Goal: Use online tool/utility: Use online tool/utility

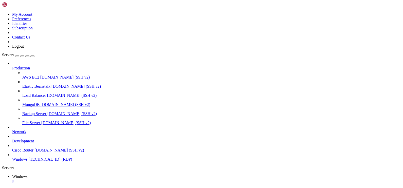
drag, startPoint x: 238, startPoint y: 360, endPoint x: 17, endPoint y: 306, distance: 228.1
drag, startPoint x: 111, startPoint y: 335, endPoint x: 64, endPoint y: 264, distance: 84.8
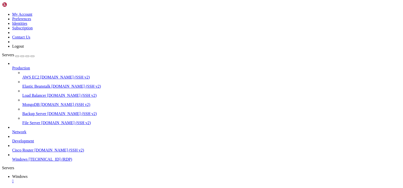
drag, startPoint x: 86, startPoint y: 354, endPoint x: 62, endPoint y: 264, distance: 93.5
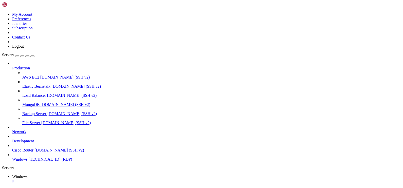
drag, startPoint x: 165, startPoint y: 313, endPoint x: 64, endPoint y: 309, distance: 101.2
drag, startPoint x: 312, startPoint y: 291, endPoint x: 306, endPoint y: 292, distance: 6.1
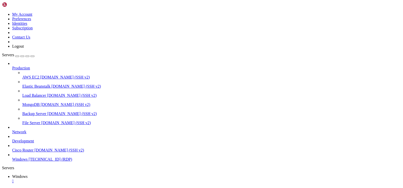
drag, startPoint x: 77, startPoint y: 310, endPoint x: 63, endPoint y: 310, distance: 13.9
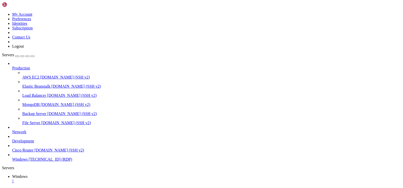
drag, startPoint x: 34, startPoint y: 227, endPoint x: 373, endPoint y: 230, distance: 338.3
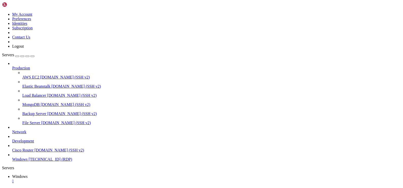
drag, startPoint x: 61, startPoint y: 227, endPoint x: 398, endPoint y: 230, distance: 337.1
drag, startPoint x: 145, startPoint y: 360, endPoint x: 161, endPoint y: 359, distance: 15.5
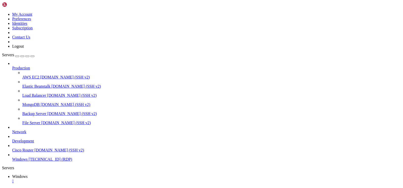
drag, startPoint x: 202, startPoint y: 302, endPoint x: 55, endPoint y: 301, distance: 147.2
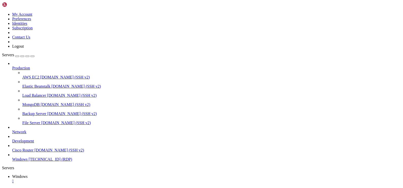
drag, startPoint x: 210, startPoint y: 313, endPoint x: 64, endPoint y: 313, distance: 146.0
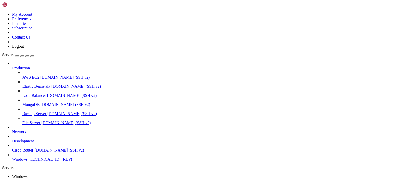
drag, startPoint x: 279, startPoint y: 249, endPoint x: 336, endPoint y: 252, distance: 57.1
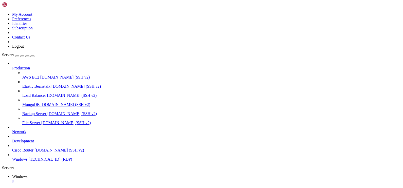
drag, startPoint x: 211, startPoint y: 358, endPoint x: 47, endPoint y: 344, distance: 164.8
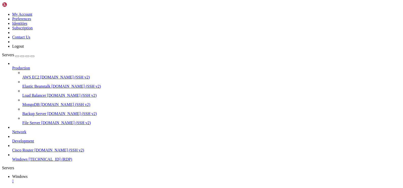
drag, startPoint x: 119, startPoint y: 226, endPoint x: 194, endPoint y: 229, distance: 74.8
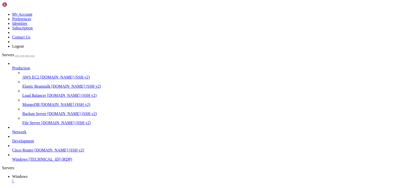
drag, startPoint x: 146, startPoint y: 228, endPoint x: 364, endPoint y: 228, distance: 218.4
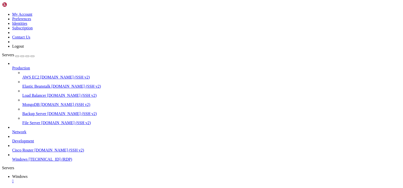
drag, startPoint x: 295, startPoint y: 248, endPoint x: 276, endPoint y: 250, distance: 19.6
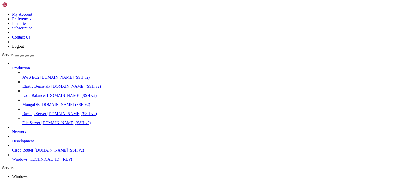
drag, startPoint x: 50, startPoint y: 228, endPoint x: 381, endPoint y: 236, distance: 331.3
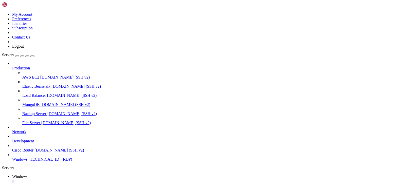
drag, startPoint x: 373, startPoint y: 249, endPoint x: 366, endPoint y: 264, distance: 16.7
drag, startPoint x: 369, startPoint y: 270, endPoint x: 363, endPoint y: 246, distance: 25.0
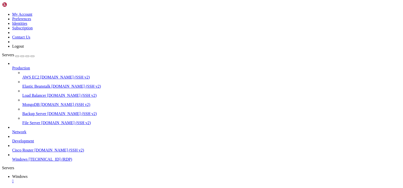
drag, startPoint x: 42, startPoint y: 227, endPoint x: 347, endPoint y: 233, distance: 304.9
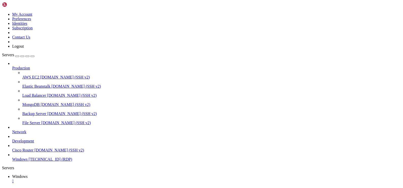
drag, startPoint x: 28, startPoint y: 227, endPoint x: 280, endPoint y: 277, distance: 257.1
drag, startPoint x: 287, startPoint y: 280, endPoint x: 334, endPoint y: 243, distance: 59.9
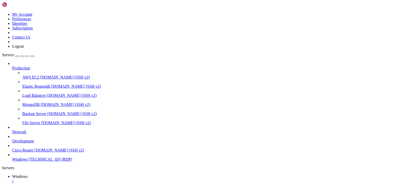
drag, startPoint x: 117, startPoint y: 323, endPoint x: 63, endPoint y: 321, distance: 54.5
drag, startPoint x: 117, startPoint y: 322, endPoint x: 57, endPoint y: 323, distance: 59.8
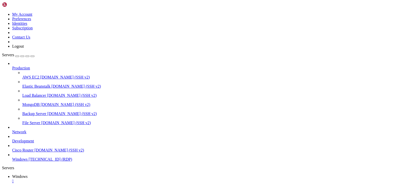
drag, startPoint x: 118, startPoint y: 270, endPoint x: 63, endPoint y: 269, distance: 55.8
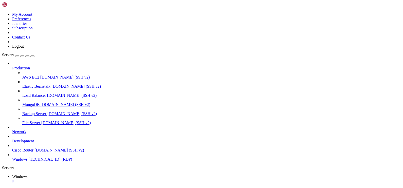
drag, startPoint x: 120, startPoint y: 341, endPoint x: 61, endPoint y: 340, distance: 58.5
drag, startPoint x: 120, startPoint y: 346, endPoint x: 52, endPoint y: 346, distance: 67.9
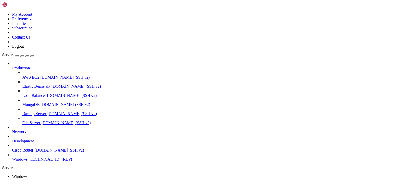
drag, startPoint x: 119, startPoint y: 259, endPoint x: 54, endPoint y: 259, distance: 65.1
drag, startPoint x: 120, startPoint y: 307, endPoint x: 63, endPoint y: 307, distance: 56.5
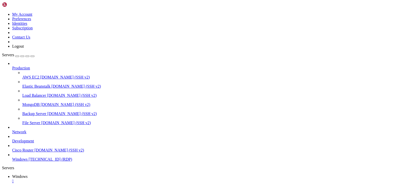
drag, startPoint x: 120, startPoint y: 340, endPoint x: 61, endPoint y: 340, distance: 58.8
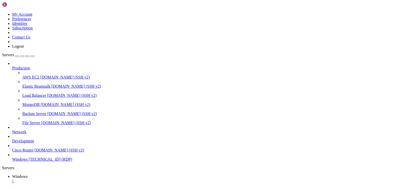
drag, startPoint x: 119, startPoint y: 336, endPoint x: 52, endPoint y: 335, distance: 67.2
drag, startPoint x: 120, startPoint y: 359, endPoint x: 62, endPoint y: 357, distance: 58.1
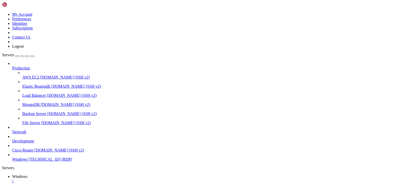
drag, startPoint x: 120, startPoint y: 359, endPoint x: 63, endPoint y: 359, distance: 56.3
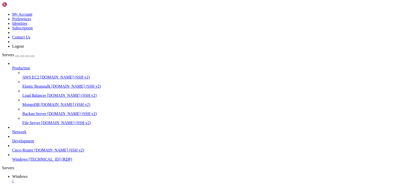
drag, startPoint x: 47, startPoint y: 362, endPoint x: 50, endPoint y: 252, distance: 110.0
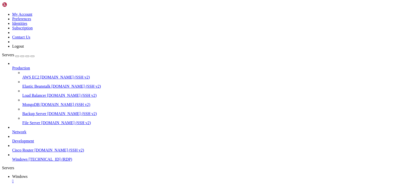
drag, startPoint x: 120, startPoint y: 287, endPoint x: 63, endPoint y: 288, distance: 56.8
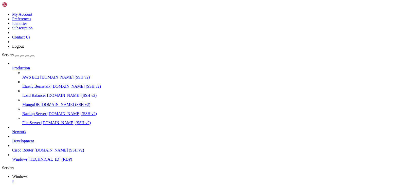
drag, startPoint x: 119, startPoint y: 328, endPoint x: 63, endPoint y: 328, distance: 56.0
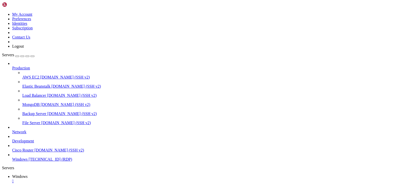
drag, startPoint x: 47, startPoint y: 271, endPoint x: 49, endPoint y: 361, distance: 90.0
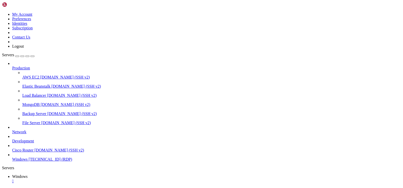
drag, startPoint x: 57, startPoint y: 227, endPoint x: 321, endPoint y: 240, distance: 264.6
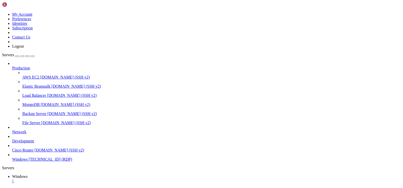
drag, startPoint x: 31, startPoint y: 227, endPoint x: 355, endPoint y: 236, distance: 324.5
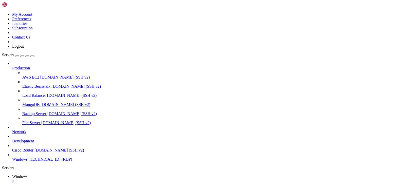
drag, startPoint x: 95, startPoint y: 304, endPoint x: 157, endPoint y: 321, distance: 64.4
drag, startPoint x: 352, startPoint y: 233, endPoint x: 370, endPoint y: 235, distance: 18.5
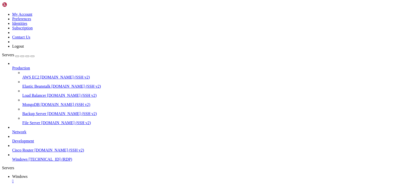
drag, startPoint x: 354, startPoint y: 235, endPoint x: 376, endPoint y: 236, distance: 22.1
drag, startPoint x: 222, startPoint y: 323, endPoint x: 53, endPoint y: 306, distance: 170.4
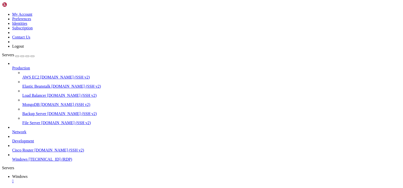
drag, startPoint x: 7, startPoint y: 259, endPoint x: 3, endPoint y: 246, distance: 13.6
drag, startPoint x: 253, startPoint y: 322, endPoint x: 40, endPoint y: 306, distance: 214.0
drag, startPoint x: 201, startPoint y: 352, endPoint x: 37, endPoint y: 304, distance: 170.7
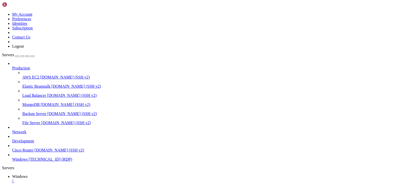
drag, startPoint x: 218, startPoint y: 321, endPoint x: 58, endPoint y: 307, distance: 161.0
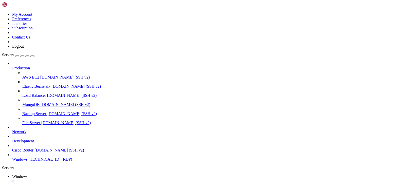
drag, startPoint x: 178, startPoint y: 318, endPoint x: 33, endPoint y: 305, distance: 146.0
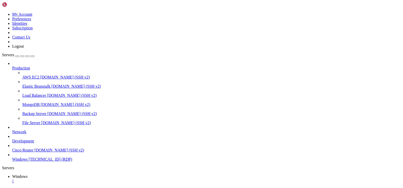
drag, startPoint x: 269, startPoint y: 360, endPoint x: 265, endPoint y: 362, distance: 4.1
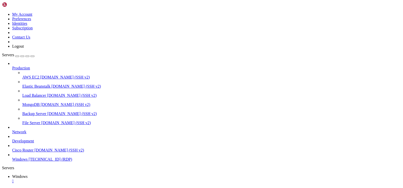
drag, startPoint x: 202, startPoint y: 323, endPoint x: 63, endPoint y: 307, distance: 139.6
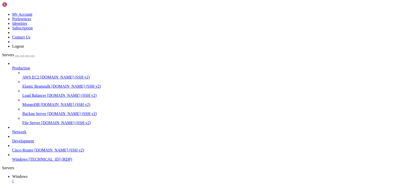
drag, startPoint x: 204, startPoint y: 322, endPoint x: 47, endPoint y: 304, distance: 157.3
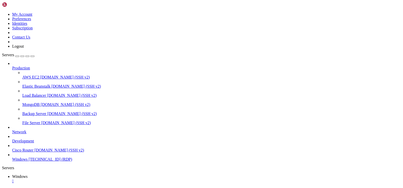
drag, startPoint x: 209, startPoint y: 320, endPoint x: 51, endPoint y: 281, distance: 163.0
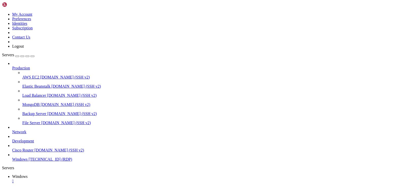
drag, startPoint x: 202, startPoint y: 320, endPoint x: 52, endPoint y: 283, distance: 154.7
drag, startPoint x: 130, startPoint y: 354, endPoint x: 59, endPoint y: 279, distance: 103.3
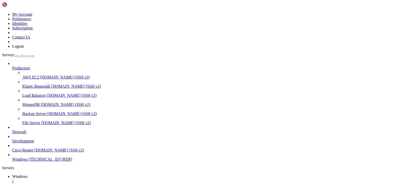
drag, startPoint x: 127, startPoint y: 352, endPoint x: 52, endPoint y: 282, distance: 102.2
drag, startPoint x: 214, startPoint y: 321, endPoint x: 48, endPoint y: 285, distance: 170.0
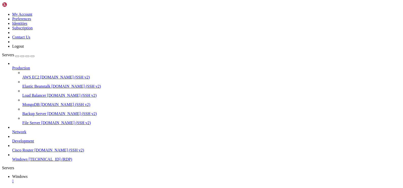
drag, startPoint x: 133, startPoint y: 351, endPoint x: 52, endPoint y: 285, distance: 104.8
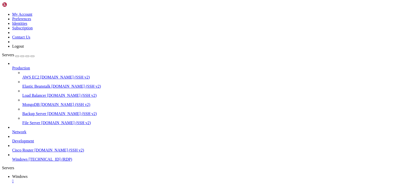
drag, startPoint x: 82, startPoint y: 359, endPoint x: 16, endPoint y: 312, distance: 80.8
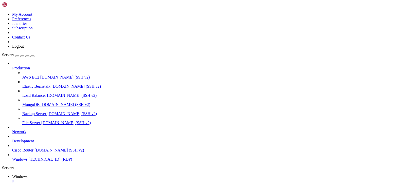
drag, startPoint x: 65, startPoint y: 314, endPoint x: 139, endPoint y: 320, distance: 74.4
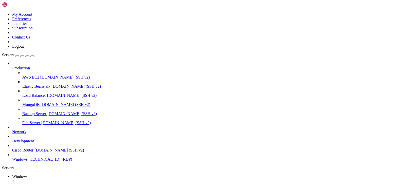
drag, startPoint x: 128, startPoint y: 314, endPoint x: 88, endPoint y: 335, distance: 45.7
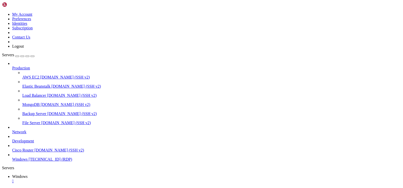
drag, startPoint x: 78, startPoint y: 306, endPoint x: 80, endPoint y: 308, distance: 2.8
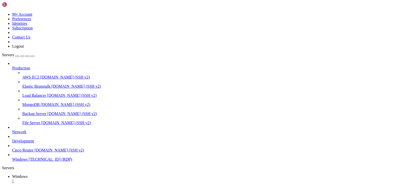
drag, startPoint x: 48, startPoint y: 230, endPoint x: 335, endPoint y: 237, distance: 286.5
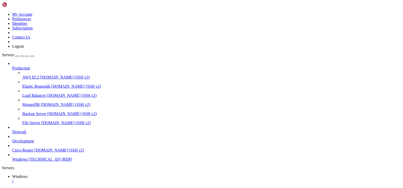
drag, startPoint x: 242, startPoint y: 308, endPoint x: 193, endPoint y: 295, distance: 50.9
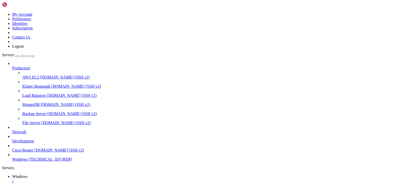
drag, startPoint x: 46, startPoint y: 258, endPoint x: 42, endPoint y: 375, distance: 117.7
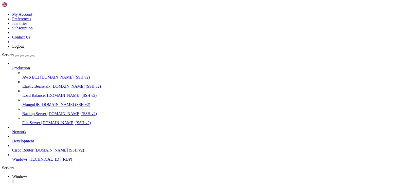
drag, startPoint x: 262, startPoint y: 229, endPoint x: 227, endPoint y: 231, distance: 34.3
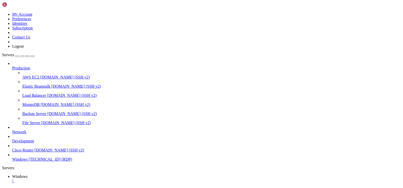
drag, startPoint x: 119, startPoint y: 324, endPoint x: 59, endPoint y: 326, distance: 60.6
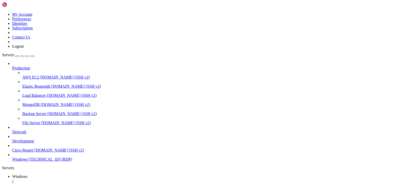
drag, startPoint x: 46, startPoint y: 246, endPoint x: 39, endPoint y: 377, distance: 130.7
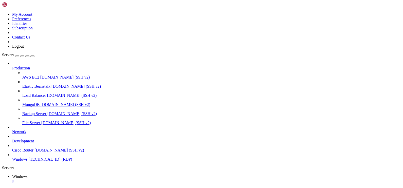
drag, startPoint x: 68, startPoint y: 228, endPoint x: 206, endPoint y: 229, distance: 137.9
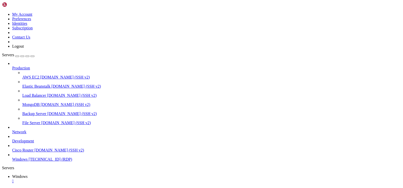
drag, startPoint x: 104, startPoint y: 326, endPoint x: 9, endPoint y: 293, distance: 101.1
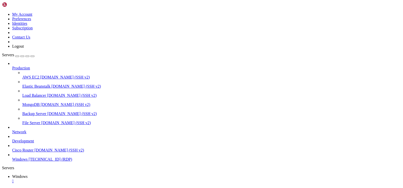
drag, startPoint x: 157, startPoint y: 230, endPoint x: 88, endPoint y: 229, distance: 69.5
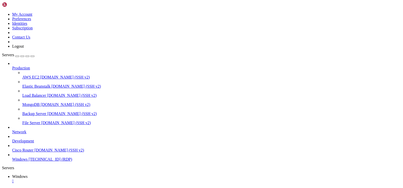
drag, startPoint x: 44, startPoint y: 227, endPoint x: 261, endPoint y: 260, distance: 219.5
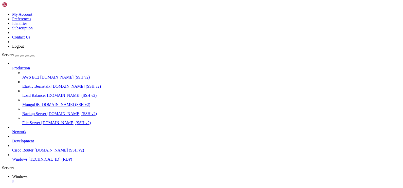
drag, startPoint x: 37, startPoint y: 228, endPoint x: 243, endPoint y: 236, distance: 205.4
drag, startPoint x: 242, startPoint y: 228, endPoint x: 246, endPoint y: 232, distance: 5.6
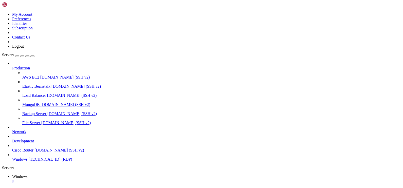
drag, startPoint x: 230, startPoint y: 230, endPoint x: 253, endPoint y: 233, distance: 23.9
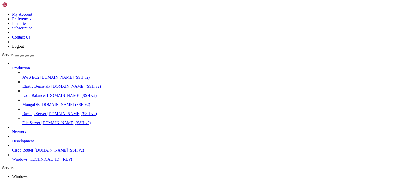
drag, startPoint x: 251, startPoint y: 228, endPoint x: 344, endPoint y: 231, distance: 92.5
drag, startPoint x: 138, startPoint y: 327, endPoint x: 142, endPoint y: 331, distance: 5.2
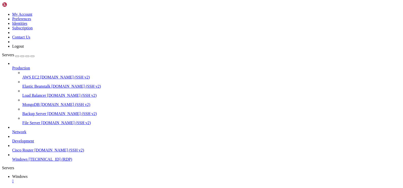
drag, startPoint x: 263, startPoint y: 362, endPoint x: 263, endPoint y: 380, distance: 18.5
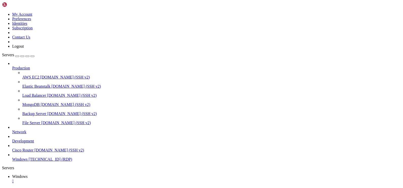
drag, startPoint x: 225, startPoint y: 264, endPoint x: 272, endPoint y: 255, distance: 48.0
drag, startPoint x: 47, startPoint y: 361, endPoint x: 47, endPoint y: 368, distance: 7.1
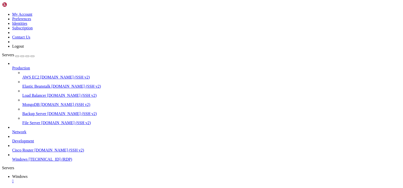
drag, startPoint x: 47, startPoint y: 366, endPoint x: 46, endPoint y: 373, distance: 6.9
drag, startPoint x: 46, startPoint y: 367, endPoint x: 48, endPoint y: 359, distance: 8.3
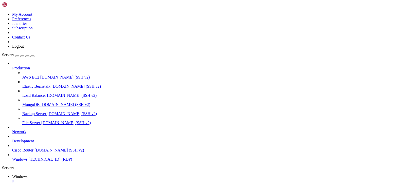
drag, startPoint x: 46, startPoint y: 359, endPoint x: 47, endPoint y: 249, distance: 110.2
drag, startPoint x: 46, startPoint y: 254, endPoint x: 41, endPoint y: 365, distance: 111.1
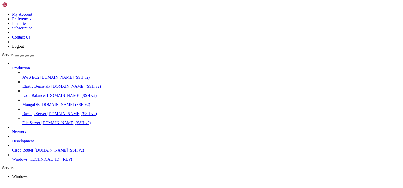
drag, startPoint x: 47, startPoint y: 364, endPoint x: 51, endPoint y: 243, distance: 121.2
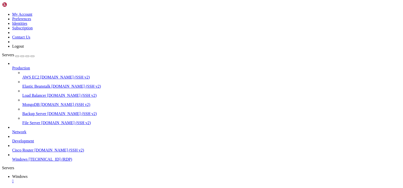
drag, startPoint x: 114, startPoint y: 282, endPoint x: 56, endPoint y: 280, distance: 58.6
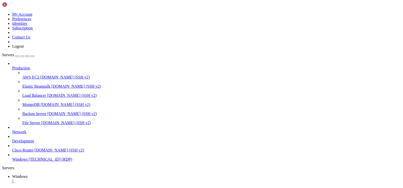
drag, startPoint x: 118, startPoint y: 319, endPoint x: 62, endPoint y: 319, distance: 55.8
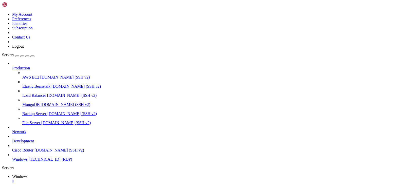
drag, startPoint x: 117, startPoint y: 312, endPoint x: 49, endPoint y: 314, distance: 68.2
drag, startPoint x: 118, startPoint y: 283, endPoint x: 62, endPoint y: 284, distance: 56.5
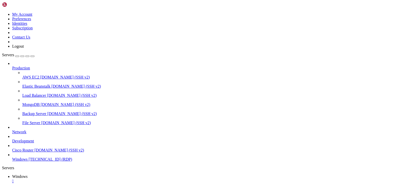
drag, startPoint x: 117, startPoint y: 359, endPoint x: 62, endPoint y: 359, distance: 55.5
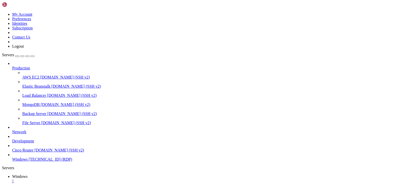
drag, startPoint x: 56, startPoint y: 228, endPoint x: 301, endPoint y: 227, distance: 244.8
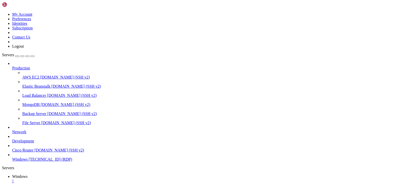
drag, startPoint x: 68, startPoint y: 227, endPoint x: 327, endPoint y: 233, distance: 258.8
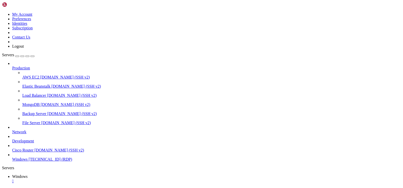
drag, startPoint x: 336, startPoint y: 233, endPoint x: 367, endPoint y: 232, distance: 30.4
drag, startPoint x: 322, startPoint y: 233, endPoint x: 363, endPoint y: 231, distance: 41.4
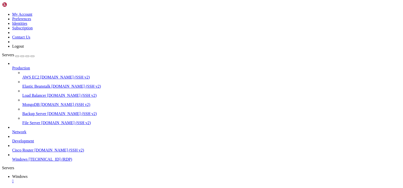
drag, startPoint x: 270, startPoint y: 254, endPoint x: 214, endPoint y: 254, distance: 56.0
drag, startPoint x: 252, startPoint y: 341, endPoint x: 249, endPoint y: 359, distance: 18.3
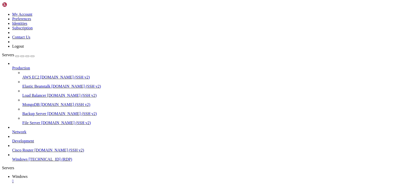
drag, startPoint x: 41, startPoint y: 228, endPoint x: 339, endPoint y: 234, distance: 298.3
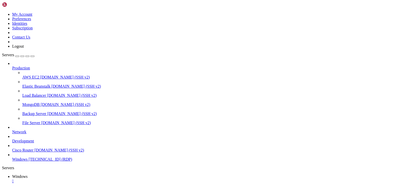
drag, startPoint x: 57, startPoint y: 226, endPoint x: 309, endPoint y: 229, distance: 252.2
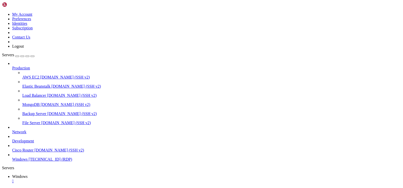
drag, startPoint x: 95, startPoint y: 272, endPoint x: 2, endPoint y: 287, distance: 94.2
drag, startPoint x: 191, startPoint y: 353, endPoint x: 7, endPoint y: 331, distance: 184.9
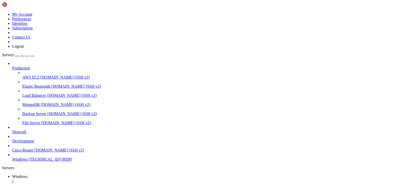
drag, startPoint x: 179, startPoint y: 351, endPoint x: 5, endPoint y: 331, distance: 175.5
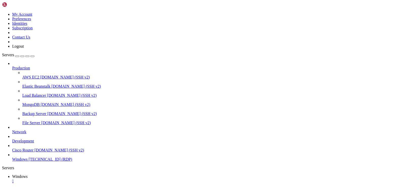
drag, startPoint x: 114, startPoint y: 338, endPoint x: 64, endPoint y: 313, distance: 56.2
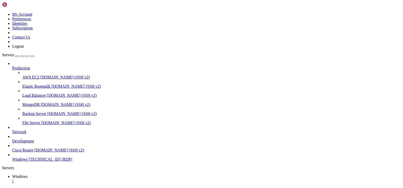
drag, startPoint x: 39, startPoint y: 227, endPoint x: 365, endPoint y: 264, distance: 328.2
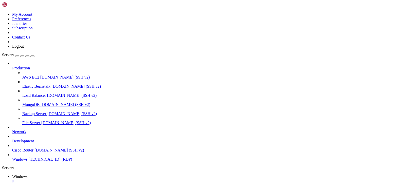
drag, startPoint x: 210, startPoint y: 257, endPoint x: 218, endPoint y: 280, distance: 23.5
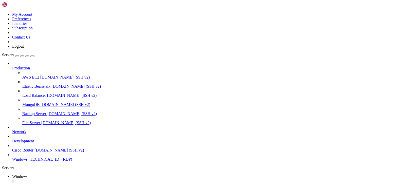
drag, startPoint x: 374, startPoint y: 263, endPoint x: 258, endPoint y: 246, distance: 117.8
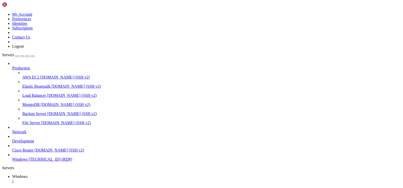
drag, startPoint x: 241, startPoint y: 249, endPoint x: 384, endPoint y: 242, distance: 143.3
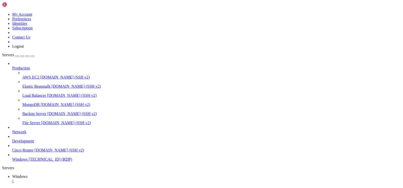
drag, startPoint x: 384, startPoint y: 240, endPoint x: 73, endPoint y: 238, distance: 310.4
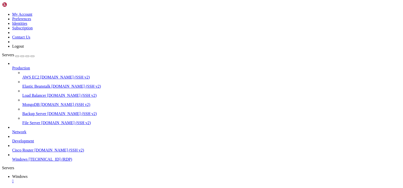
drag, startPoint x: 79, startPoint y: 240, endPoint x: 329, endPoint y: 232, distance: 250.3
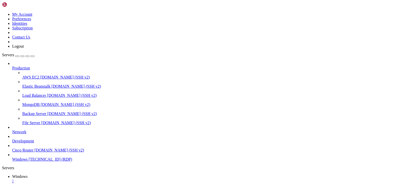
drag, startPoint x: 223, startPoint y: 277, endPoint x: 221, endPoint y: 265, distance: 11.7
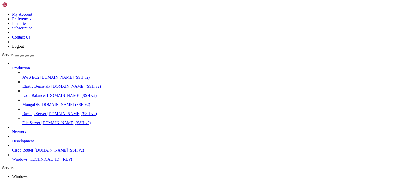
drag, startPoint x: 40, startPoint y: 228, endPoint x: 376, endPoint y: 280, distance: 339.9
drag, startPoint x: 376, startPoint y: 280, endPoint x: 349, endPoint y: 284, distance: 27.2
